Goal: Information Seeking & Learning: Learn about a topic

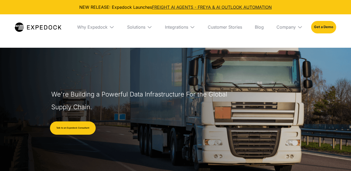
select select
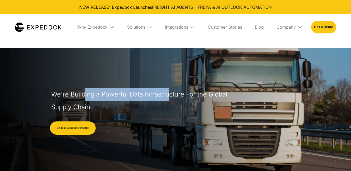
drag, startPoint x: 84, startPoint y: 96, endPoint x: 171, endPoint y: 95, distance: 86.5
click at [169, 95] on h1 "We're Building a Powerful Data Infrastructure For the Global Supply Chain." at bounding box center [140, 100] width 179 height 25
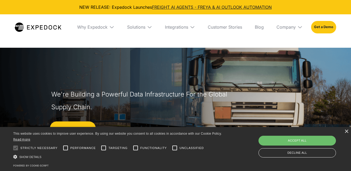
click at [195, 90] on h1 "We're Building a Powerful Data Infrastructure For the Global Supply Chain." at bounding box center [140, 100] width 179 height 25
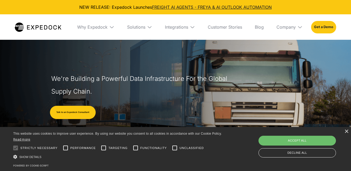
scroll to position [82, 0]
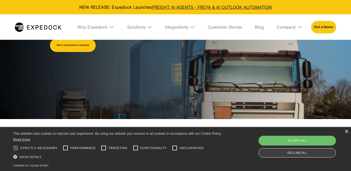
click at [309, 154] on div "Decline all" at bounding box center [297, 152] width 77 height 9
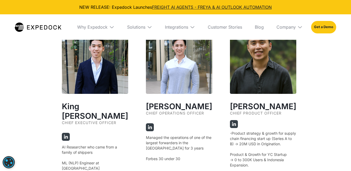
scroll to position [980, 0]
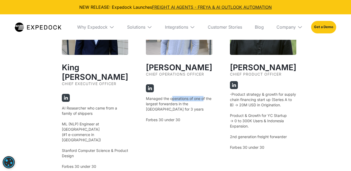
drag, startPoint x: 169, startPoint y: 96, endPoint x: 202, endPoint y: 96, distance: 33.0
click at [202, 96] on p "Managed the operations of one of the largest forwarders in the [GEOGRAPHIC_DATA…" at bounding box center [179, 109] width 66 height 26
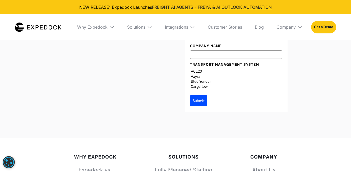
scroll to position [2122, 0]
